Goal: Task Accomplishment & Management: Manage account settings

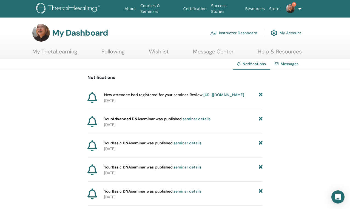
click at [204, 97] on link "[URL][DOMAIN_NAME]" at bounding box center [224, 94] width 41 height 5
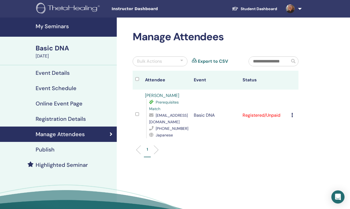
click at [292, 114] on icon at bounding box center [293, 115] width 2 height 4
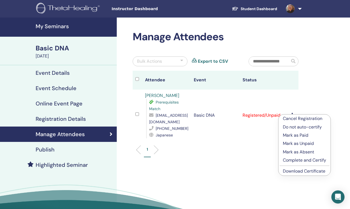
click at [291, 136] on p "Mark as Paid" at bounding box center [304, 135] width 43 height 7
